Goal: Information Seeking & Learning: Understand process/instructions

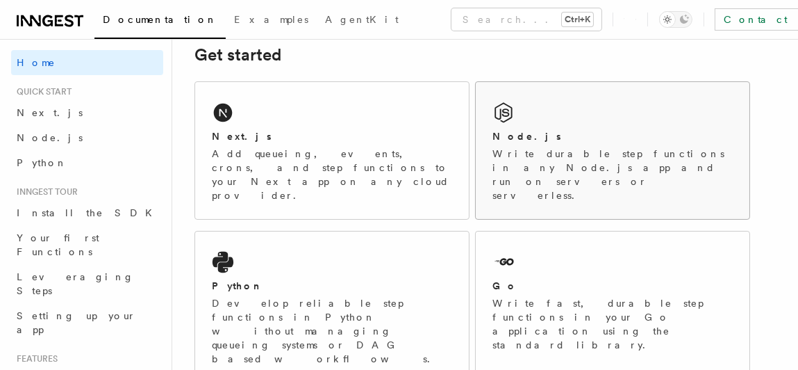
scroll to position [208, 0]
click at [563, 121] on div "Node.js Write durable step functions in any Node.js app and run on servers or s…" at bounding box center [613, 150] width 274 height 137
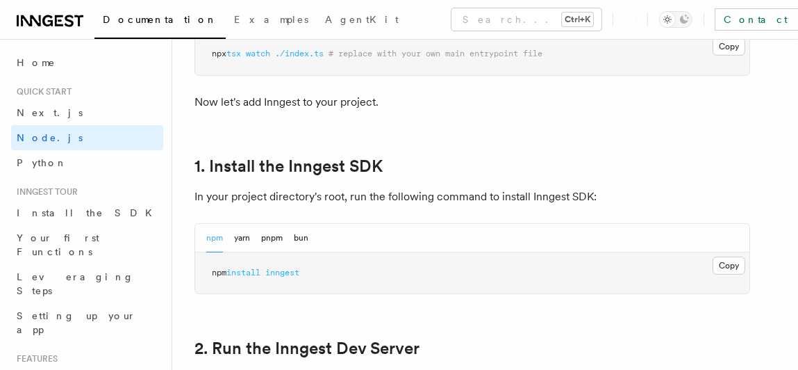
scroll to position [833, 0]
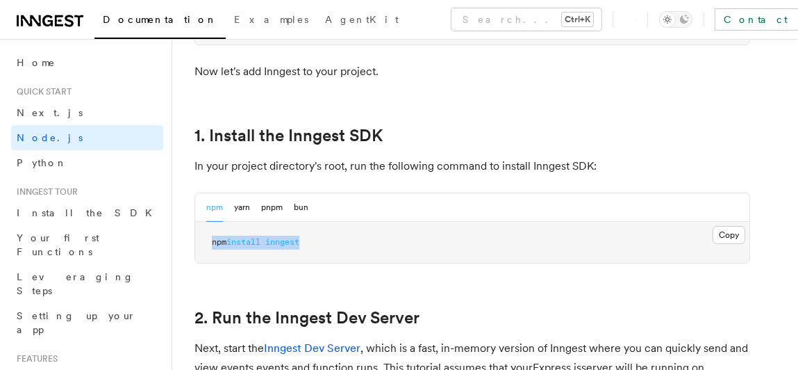
drag, startPoint x: 209, startPoint y: 237, endPoint x: 319, endPoint y: 235, distance: 109.7
click at [319, 235] on pre "npm install inngest" at bounding box center [472, 243] width 554 height 42
copy span "npm install inngest"
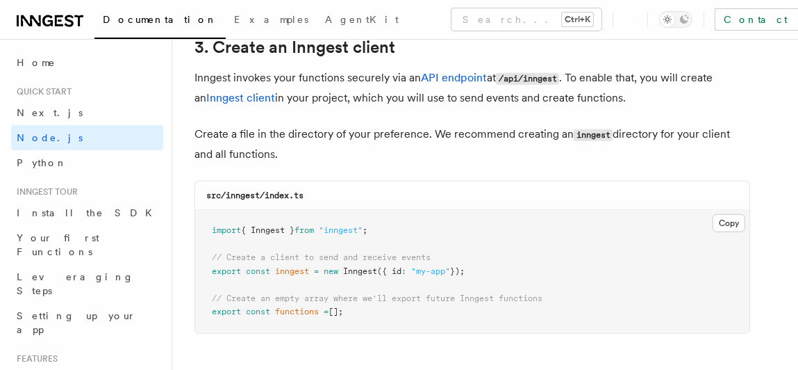
scroll to position [1805, 0]
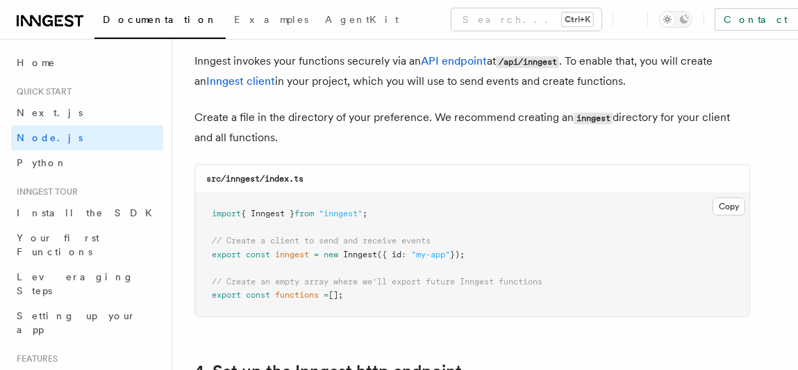
click at [462, 201] on pre "import { Inngest } from "inngest" ; // Create a client to send and receive even…" at bounding box center [472, 254] width 554 height 123
drag, startPoint x: 206, startPoint y: 210, endPoint x: 390, endPoint y: 300, distance: 205.0
click at [390, 300] on pre "import { Inngest } from "inngest" ; // Create a client to send and receive even…" at bounding box center [472, 254] width 554 height 123
copy code "import { Inngest } from "inngest" ; // Create a client to send and receive even…"
